Goal: Task Accomplishment & Management: Manage account settings

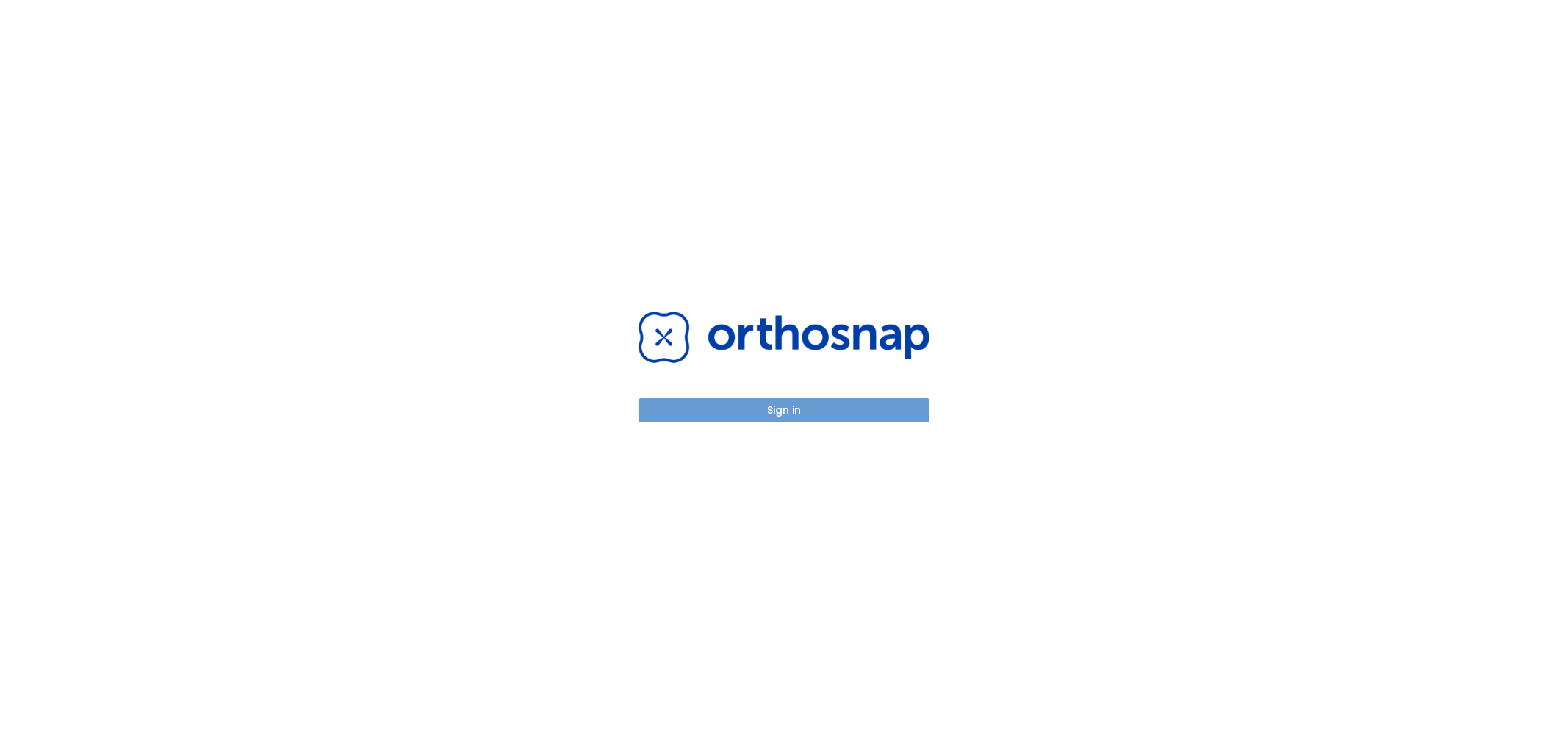
click at [805, 410] on button "Sign in" at bounding box center [784, 410] width 291 height 24
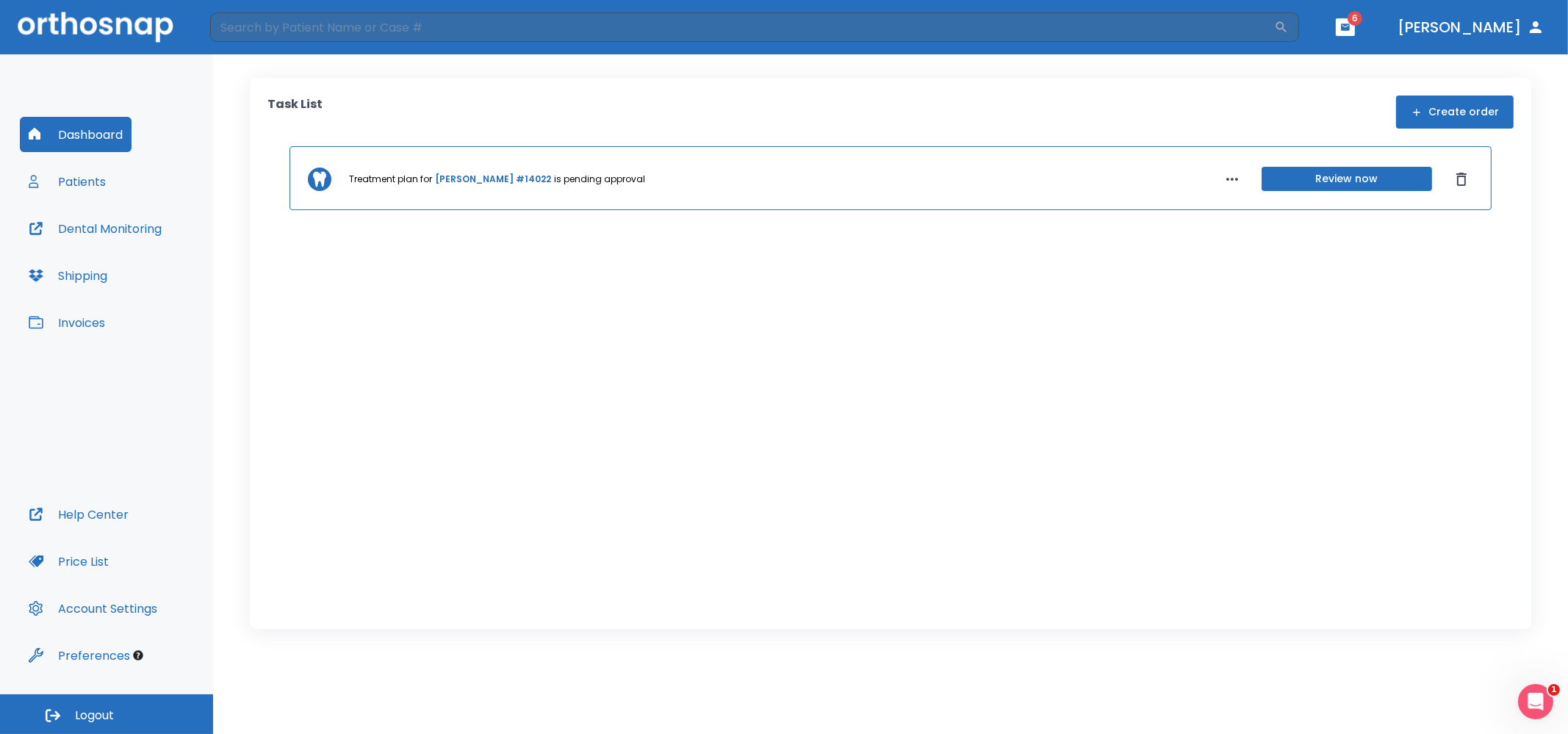
click at [1345, 174] on button "Review now" at bounding box center [1347, 179] width 171 height 24
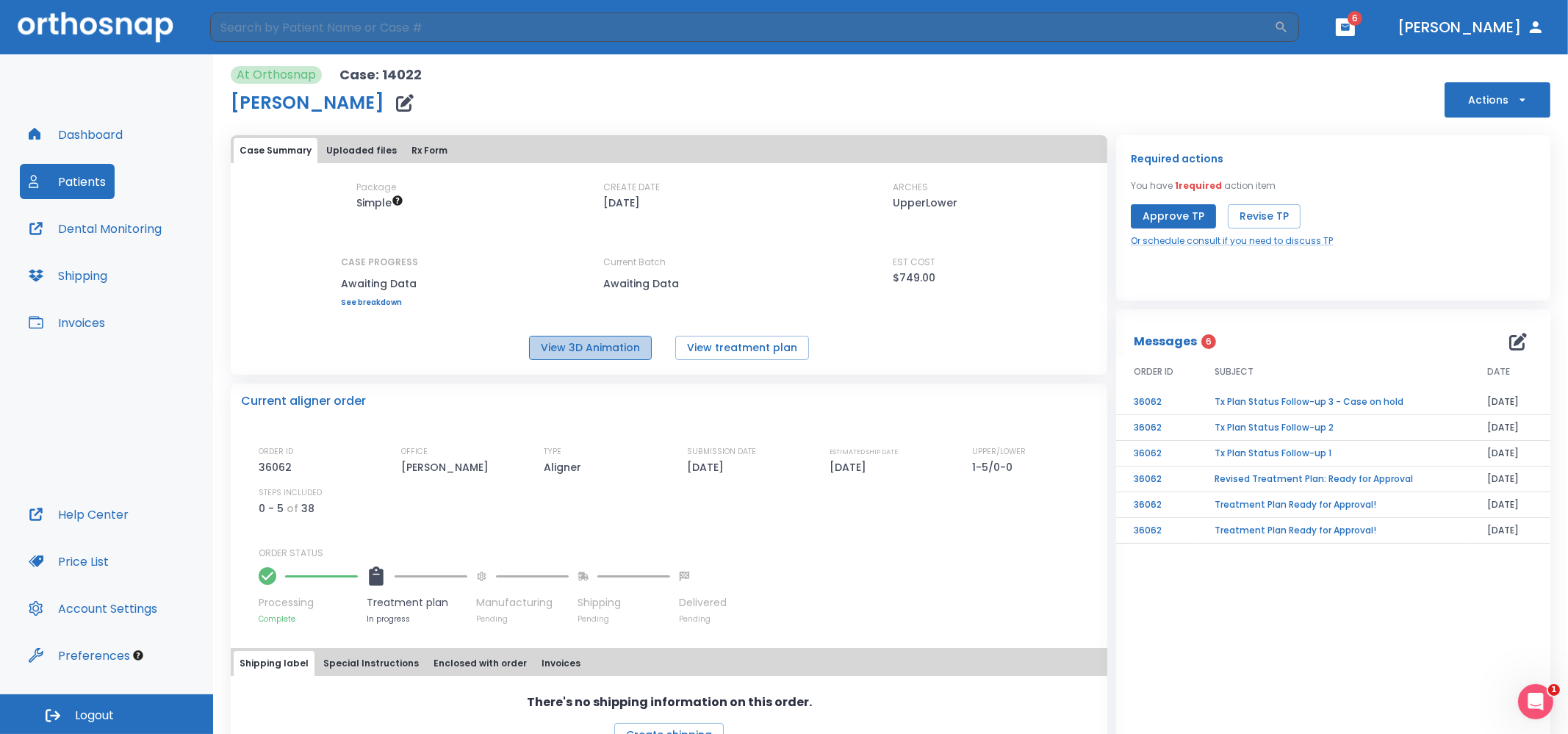
click at [573, 359] on button "View 3D Animation" at bounding box center [590, 348] width 123 height 24
click at [713, 355] on button "View treatment plan" at bounding box center [741, 348] width 134 height 24
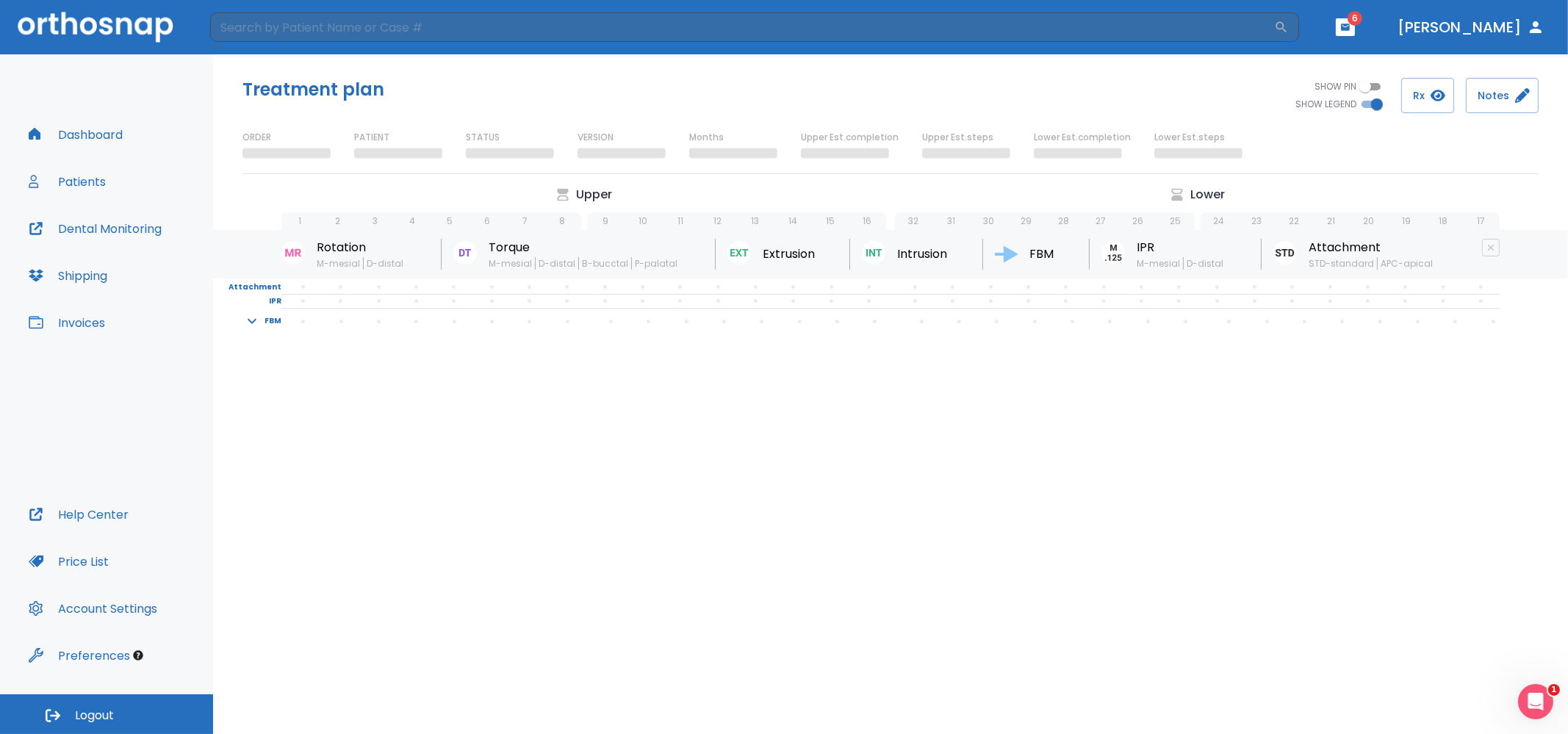
click at [1354, 27] on button "button" at bounding box center [1345, 26] width 19 height 17
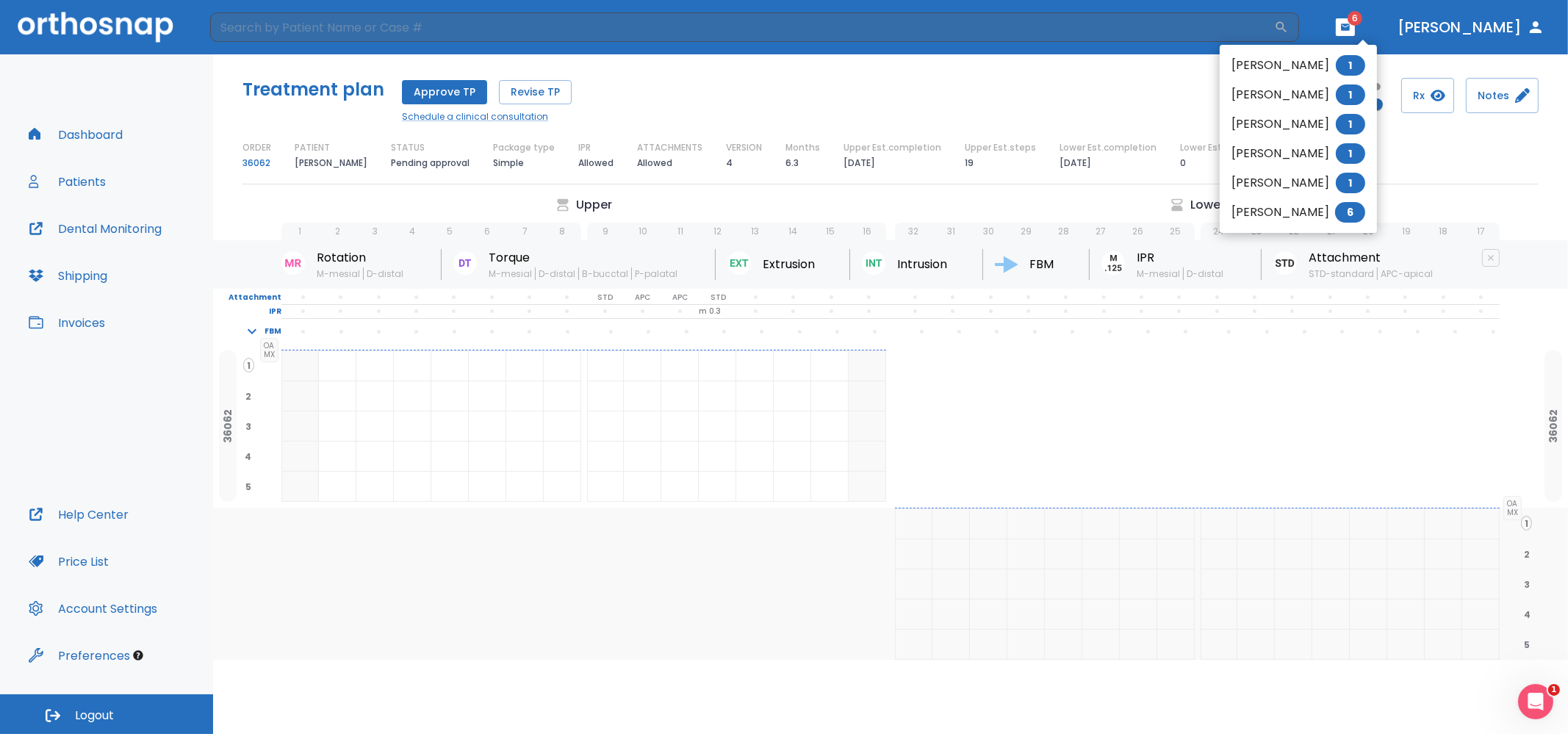
click at [1366, 491] on div at bounding box center [784, 367] width 1568 height 734
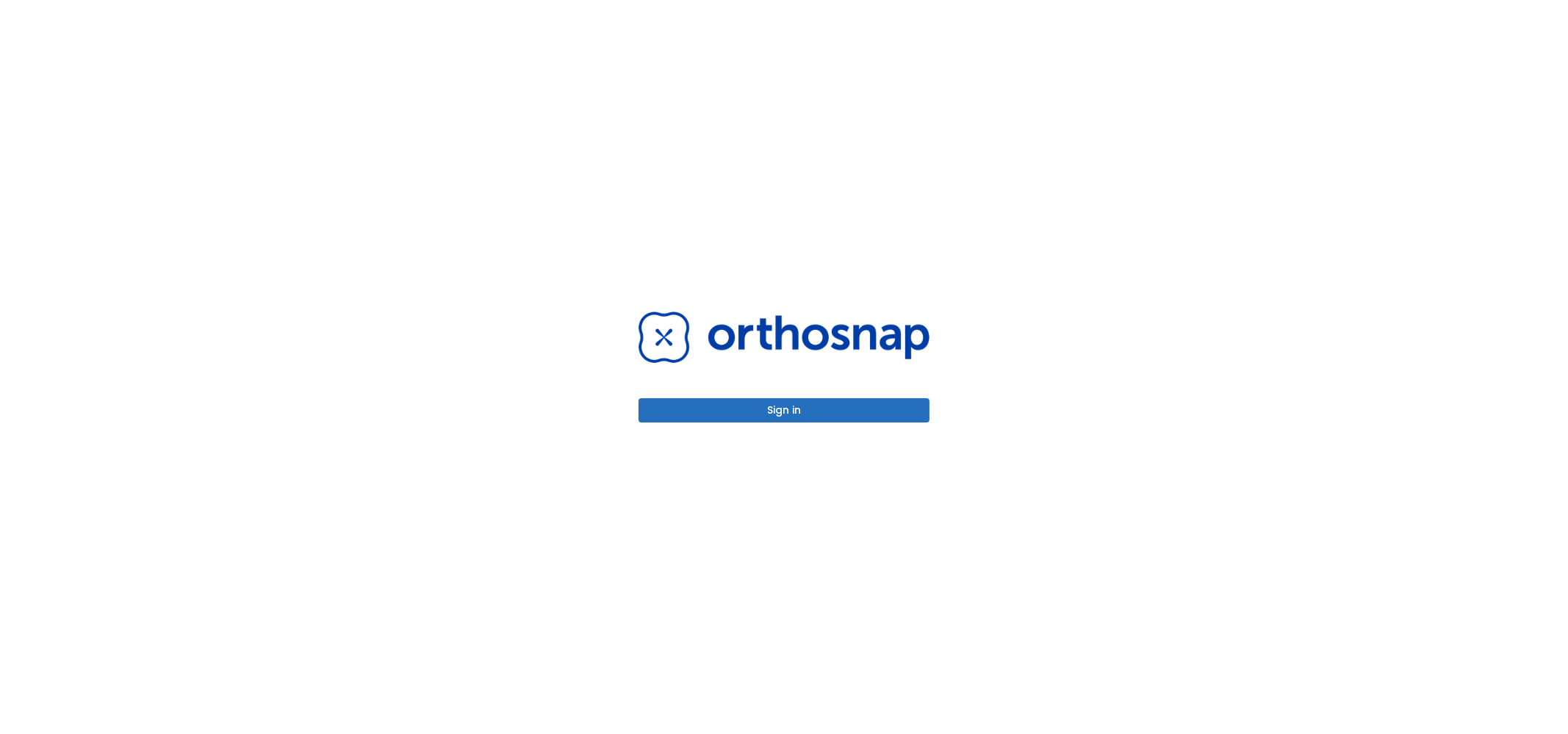
click at [831, 387] on div "Sign in" at bounding box center [784, 367] width 291 height 110
click at [834, 409] on button "Sign in" at bounding box center [784, 410] width 291 height 24
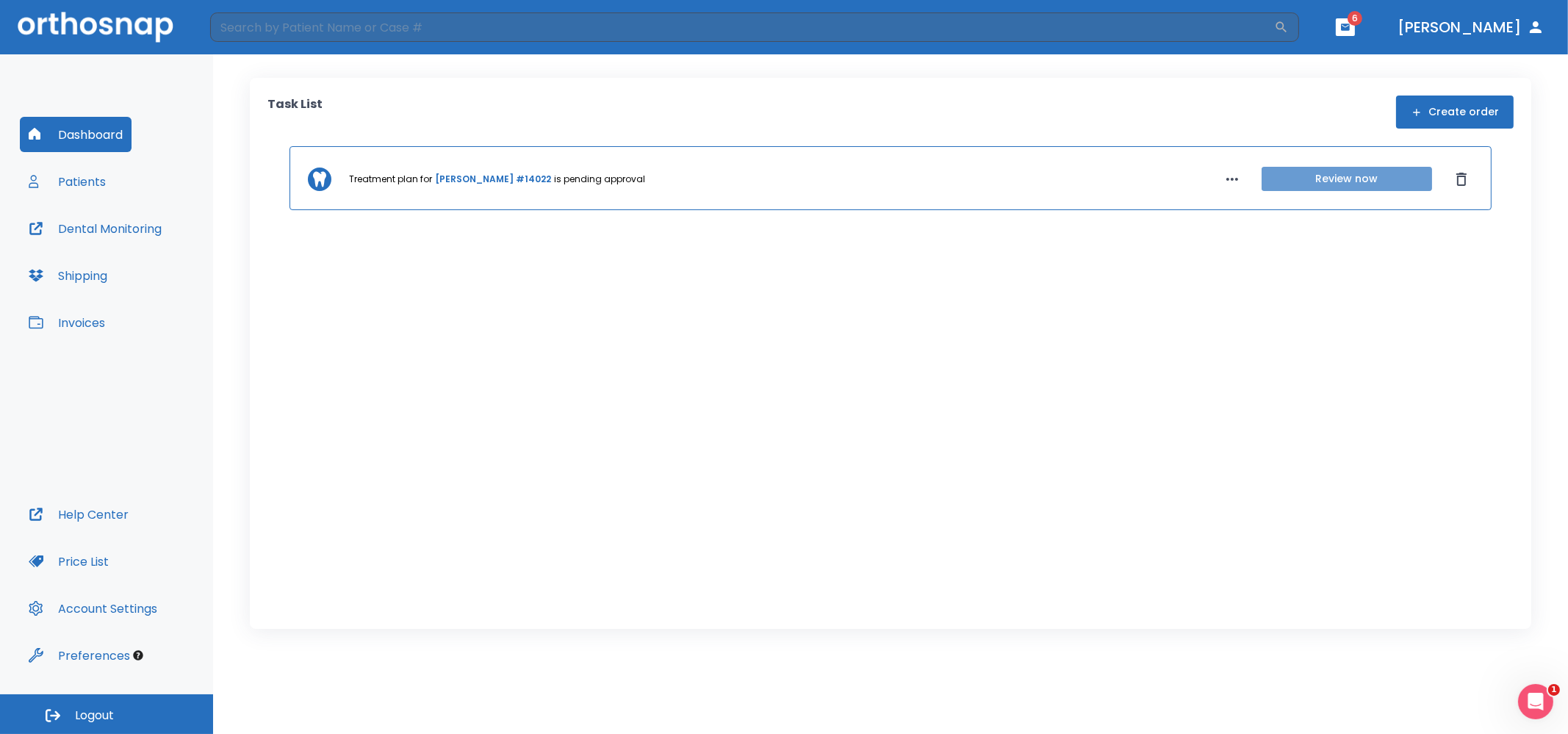
click at [1320, 176] on button "Review now" at bounding box center [1347, 179] width 171 height 24
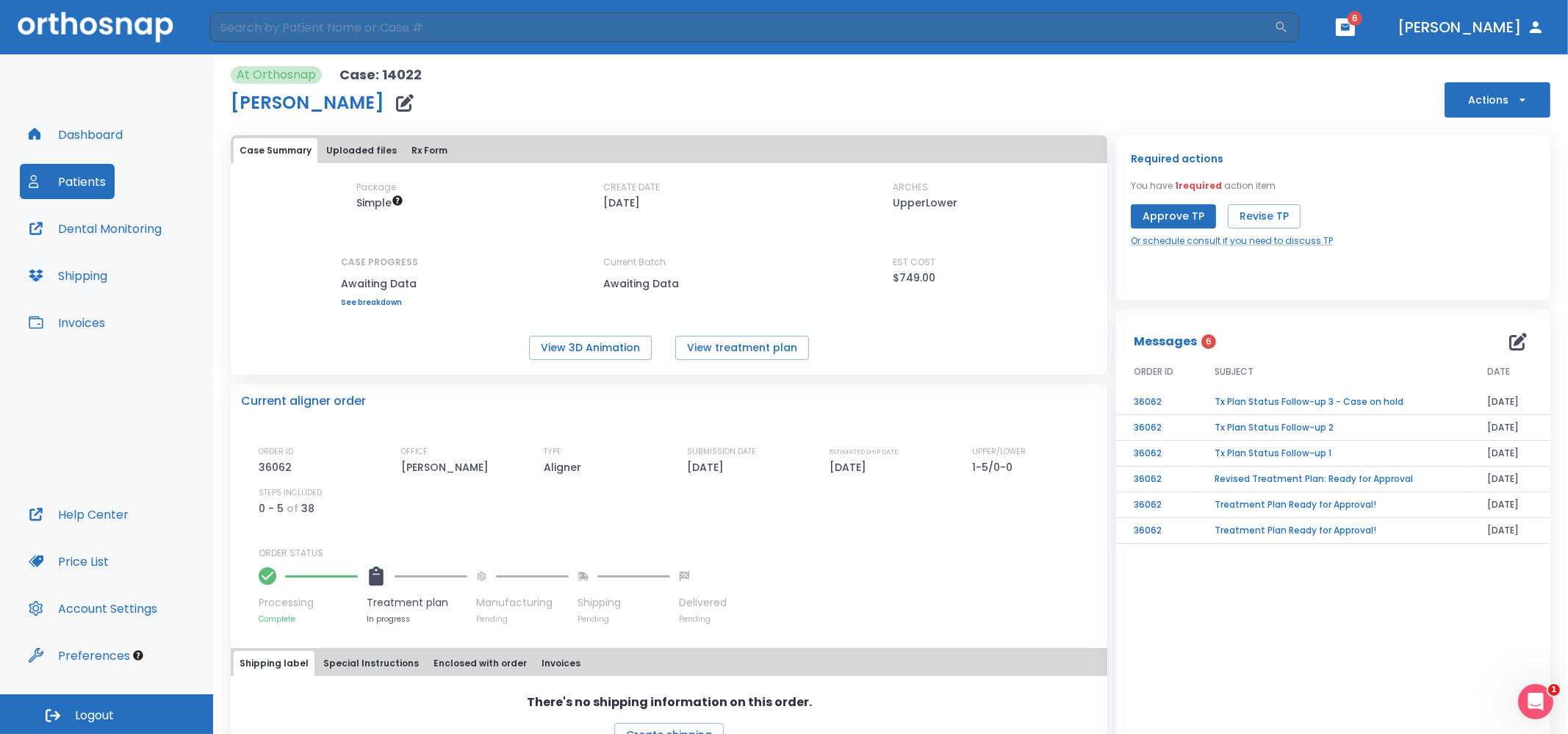
click at [1169, 209] on button "Approve TP" at bounding box center [1173, 217] width 85 height 24
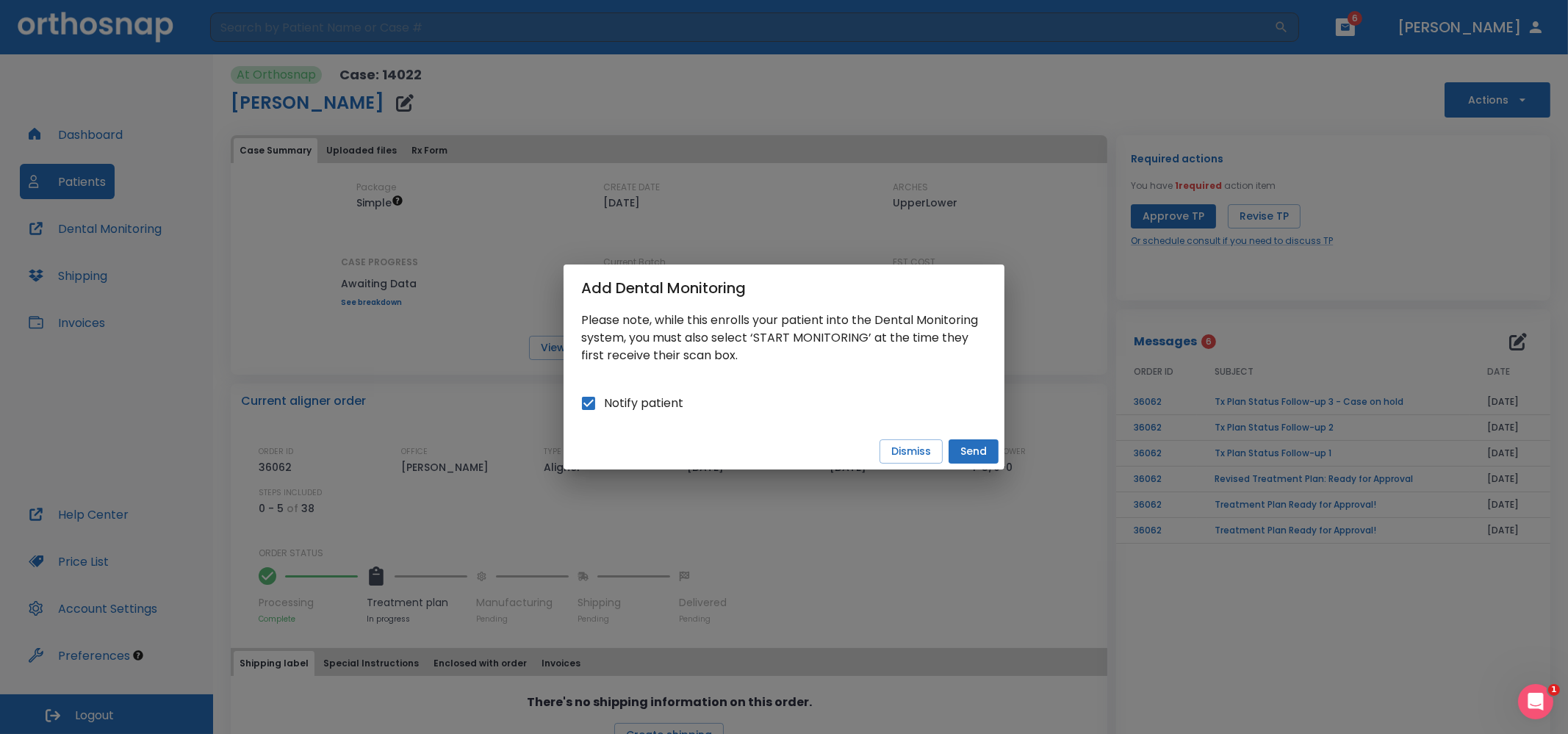
click at [968, 451] on button "Send" at bounding box center [973, 452] width 50 height 24
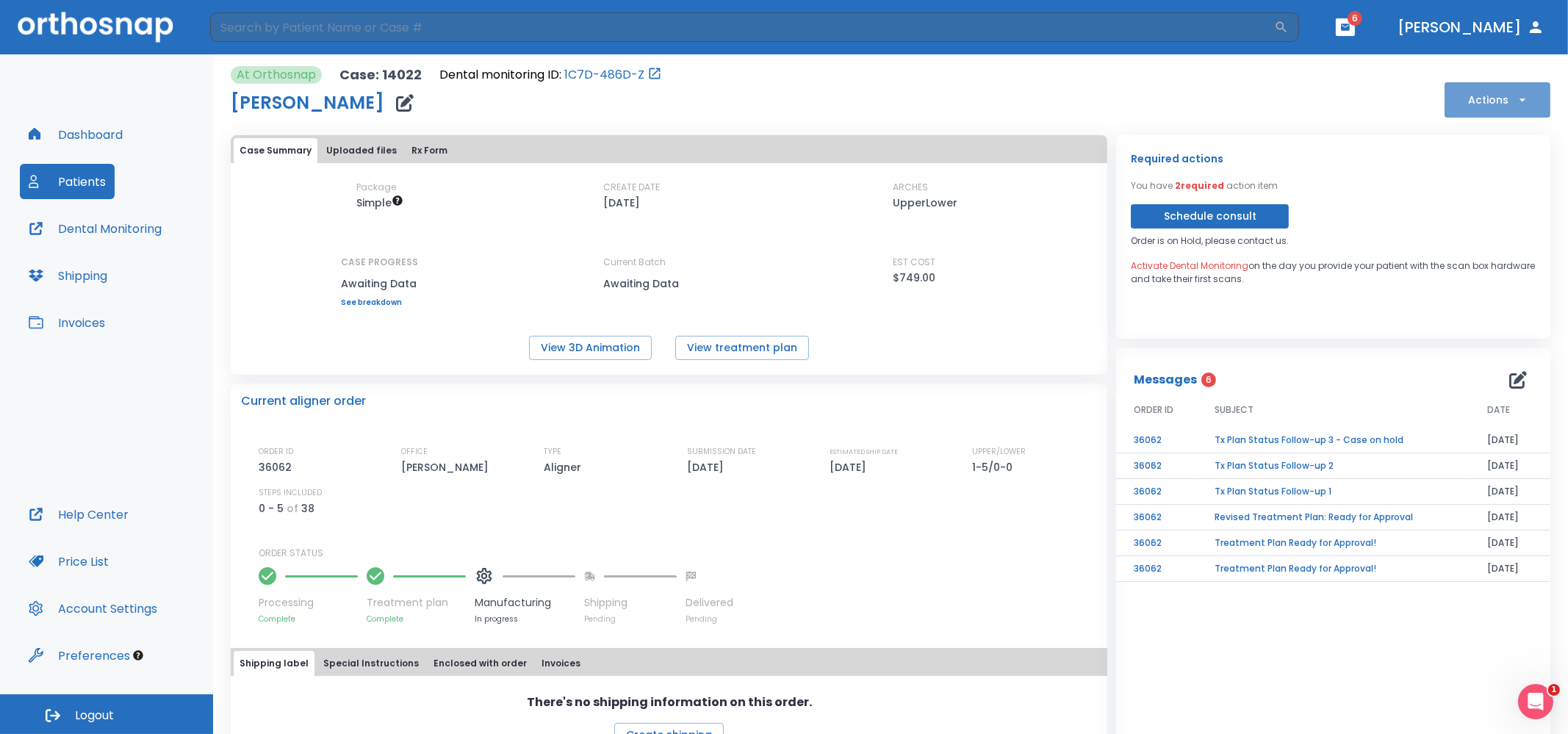
click at [1472, 104] on button "Actions" at bounding box center [1497, 100] width 106 height 35
click at [1364, 350] on div at bounding box center [784, 367] width 1568 height 734
